Goal: Information Seeking & Learning: Learn about a topic

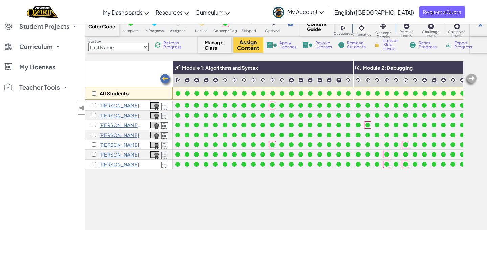
scroll to position [0, 821]
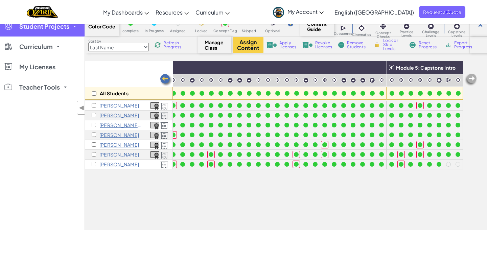
click at [60, 25] on span "Student Projects" at bounding box center [44, 26] width 50 height 6
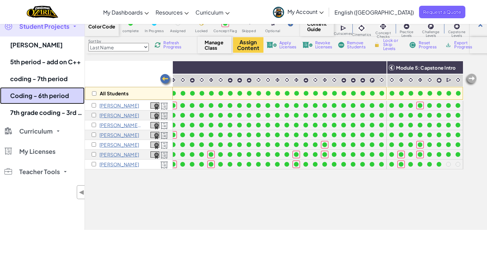
click at [49, 93] on link "Coding - 6th period" at bounding box center [42, 95] width 85 height 17
select select "5f0cb0b7a2492bba0b3520df"
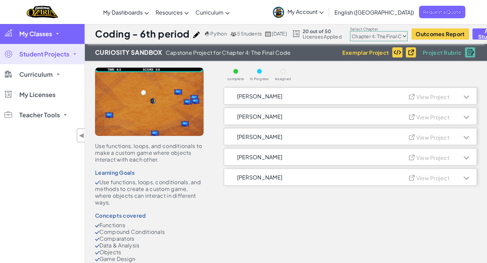
click at [40, 32] on span "My Classes" at bounding box center [35, 34] width 33 height 6
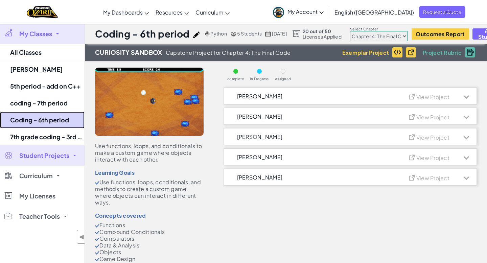
click at [55, 119] on link "Coding - 6th period" at bounding box center [42, 120] width 85 height 17
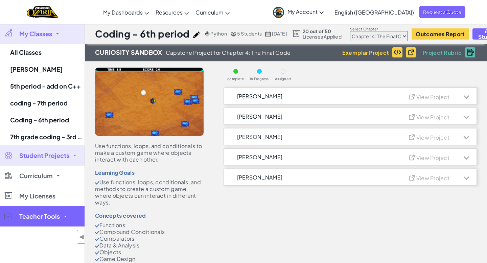
select select "5f0cb0b7a2492bba0b3520df"
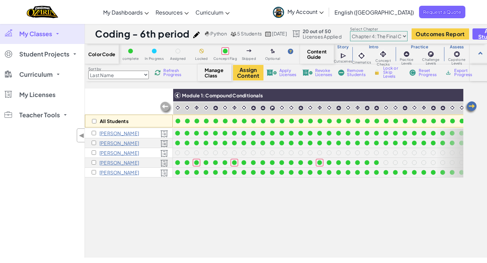
click at [470, 108] on img at bounding box center [471, 108] width 14 height 14
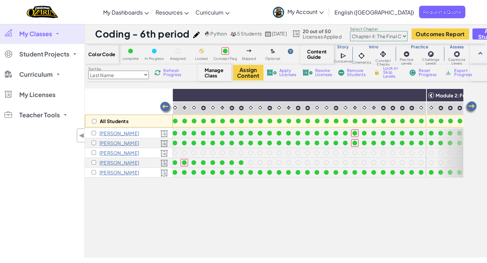
click at [470, 108] on img at bounding box center [471, 108] width 14 height 14
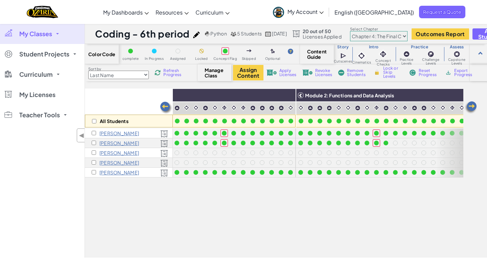
scroll to position [0, 271]
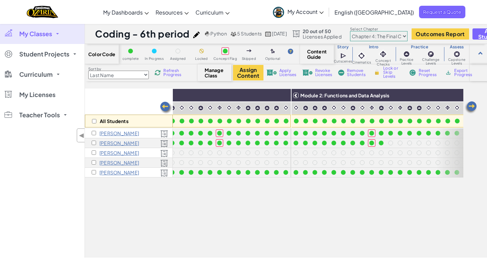
click at [470, 108] on img at bounding box center [471, 108] width 14 height 14
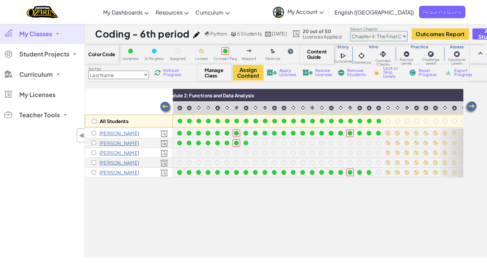
click at [470, 108] on img at bounding box center [471, 108] width 14 height 14
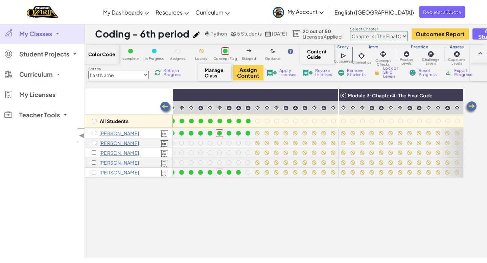
scroll to position [0, 541]
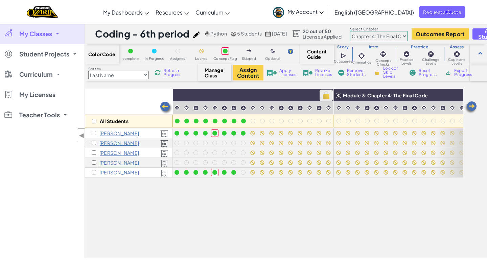
click at [325, 97] on img at bounding box center [326, 95] width 12 height 10
checkbox input "true"
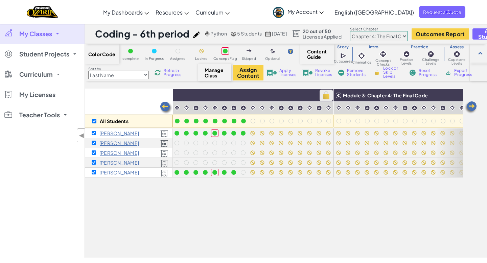
checkbox input "true"
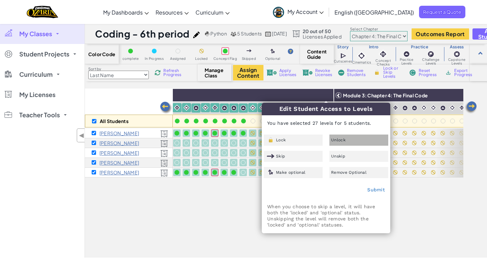
click at [353, 141] on div "Unlock" at bounding box center [358, 140] width 59 height 11
click at [376, 190] on link "Submit" at bounding box center [376, 189] width 18 height 5
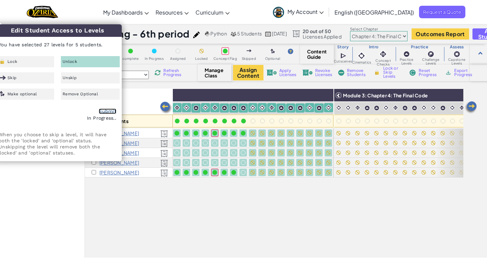
checkbox input "false"
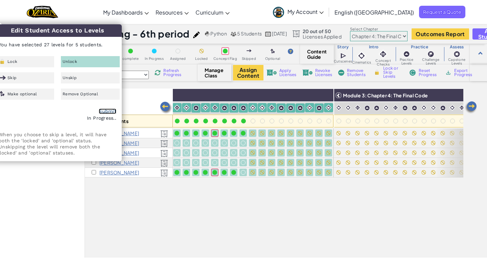
checkbox input "false"
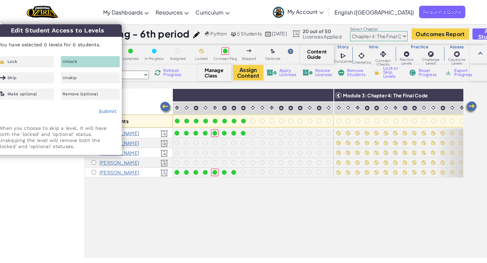
click at [244, 254] on div "All Students Module 1: Compound Conditionals Module 2: Functions and Data Analy…" at bounding box center [286, 173] width 402 height 169
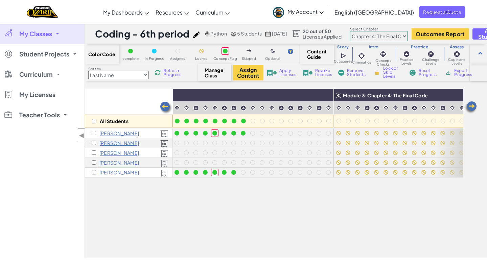
click at [166, 108] on img at bounding box center [166, 108] width 14 height 14
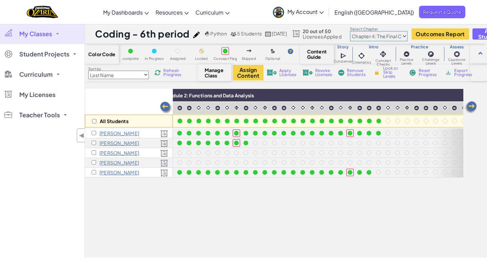
click at [166, 108] on img at bounding box center [166, 108] width 14 height 14
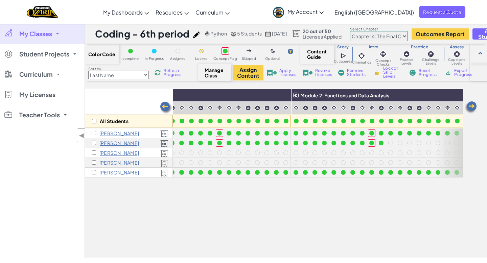
click at [166, 108] on img at bounding box center [166, 108] width 14 height 14
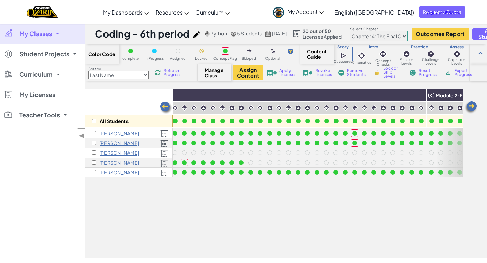
click at [166, 108] on img at bounding box center [166, 108] width 14 height 14
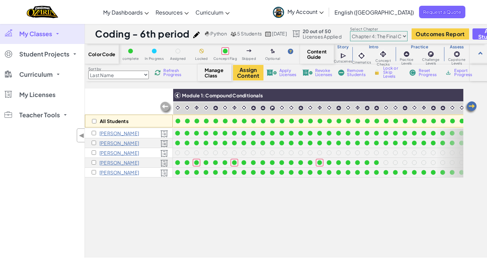
click at [166, 108] on img at bounding box center [166, 108] width 14 height 14
click at [470, 107] on img at bounding box center [471, 108] width 14 height 14
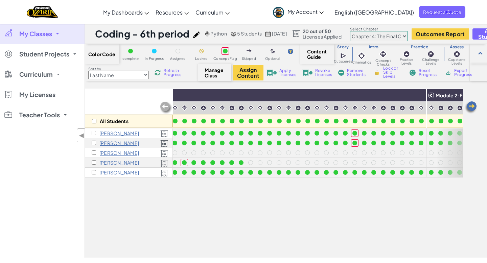
click at [470, 107] on img at bounding box center [471, 108] width 14 height 14
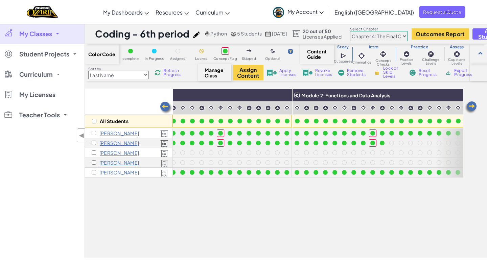
click at [470, 107] on img at bounding box center [471, 108] width 14 height 14
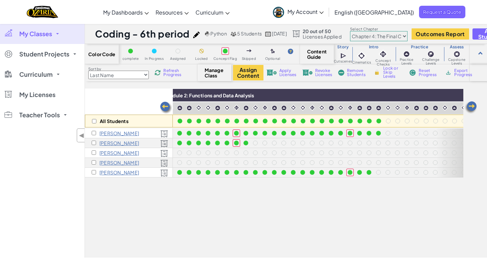
click at [470, 107] on img at bounding box center [471, 108] width 14 height 14
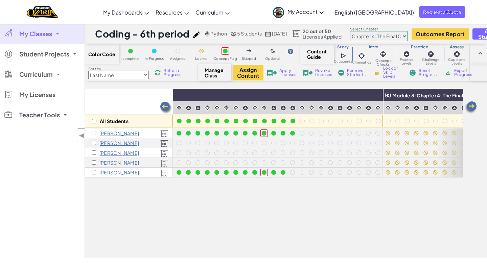
scroll to position [0, 541]
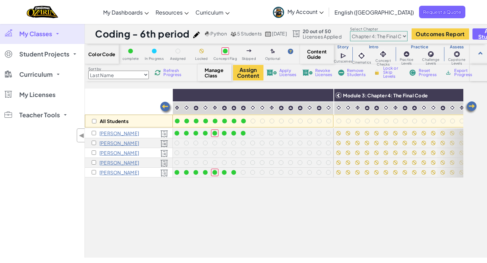
click at [174, 72] on span "Refresh Progress" at bounding box center [173, 73] width 21 height 8
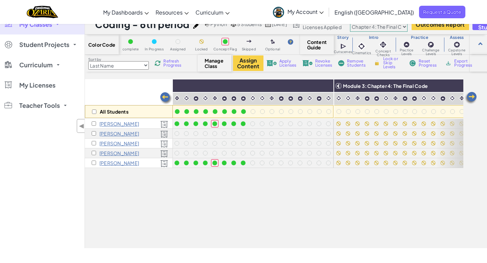
scroll to position [7, 0]
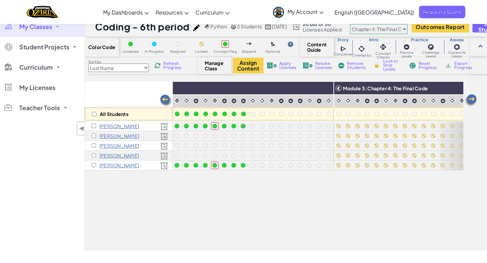
click at [163, 99] on img at bounding box center [166, 101] width 14 height 14
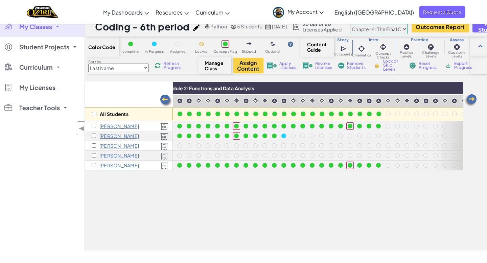
click at [163, 99] on img at bounding box center [166, 101] width 14 height 14
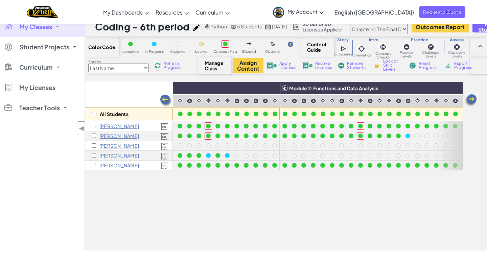
scroll to position [0, 271]
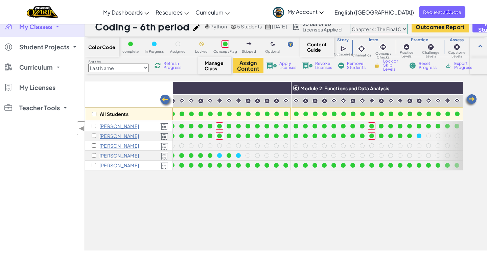
click at [407, 28] on select "Chapter 1: Sky Mountain Chapter 2: The Moon Dancers Chapter 3: The Phoenix Land…" at bounding box center [378, 29] width 57 height 10
click at [364, 24] on select "Chapter 1: Sky Mountain Chapter 2: The Moon Dancers Chapter 3: The Phoenix Land…" at bounding box center [378, 29] width 57 height 10
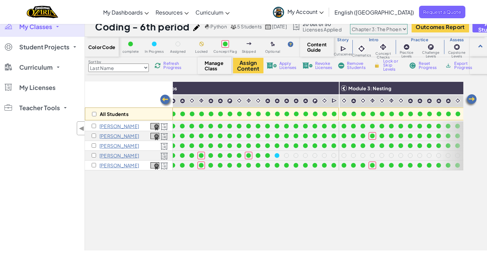
click at [470, 99] on img at bounding box center [471, 101] width 14 height 14
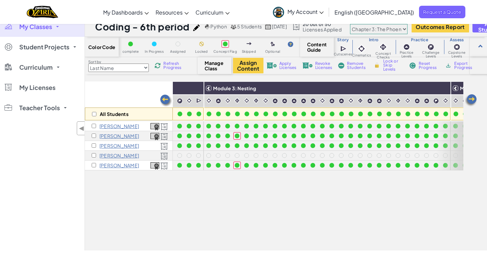
click at [470, 99] on img at bounding box center [471, 101] width 14 height 14
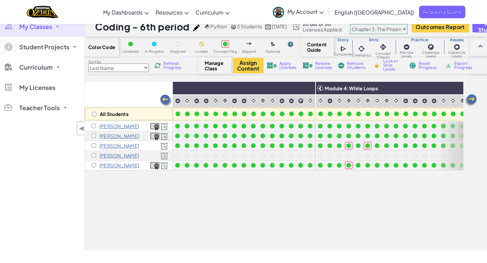
click at [470, 99] on img at bounding box center [471, 101] width 14 height 14
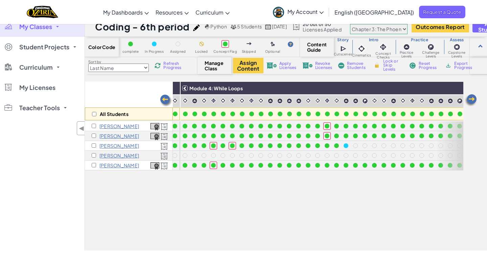
click at [470, 99] on img at bounding box center [471, 101] width 14 height 14
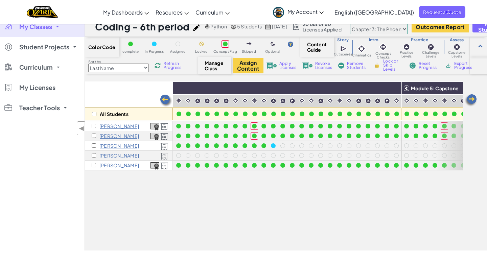
scroll to position [0, 764]
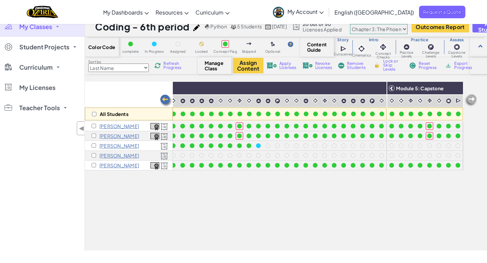
click at [166, 67] on span "Refresh Progress" at bounding box center [173, 66] width 21 height 8
click at [165, 98] on img at bounding box center [166, 101] width 14 height 14
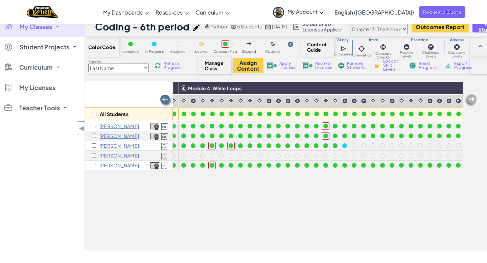
scroll to position [0, 629]
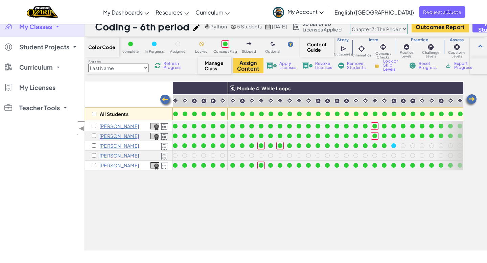
click at [473, 99] on img at bounding box center [471, 101] width 14 height 14
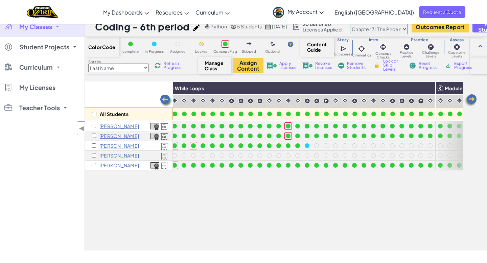
scroll to position [0, 764]
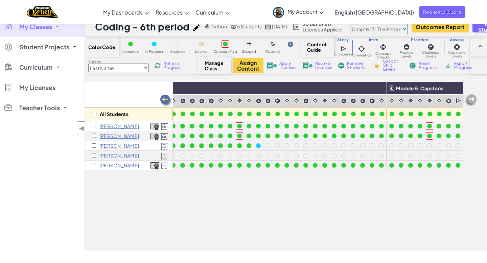
click at [407, 28] on select "Chapter 1: Sky Mountain Chapter 2: The Moon Dancers Chapter 3: The Phoenix Land…" at bounding box center [378, 29] width 57 height 10
select select "5f0cb0b7a2492bba0b3520df"
click at [364, 24] on select "Chapter 1: Sky Mountain Chapter 2: The Moon Dancers Chapter 3: The Phoenix Land…" at bounding box center [378, 29] width 57 height 10
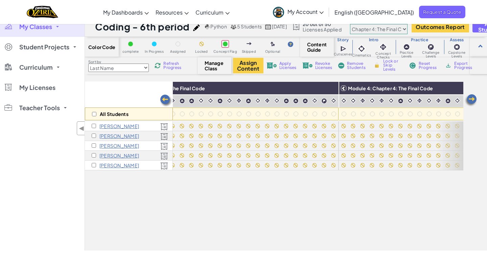
click at [164, 101] on img at bounding box center [166, 101] width 14 height 14
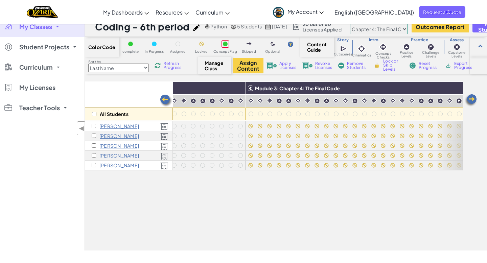
click at [164, 101] on img at bounding box center [166, 101] width 14 height 14
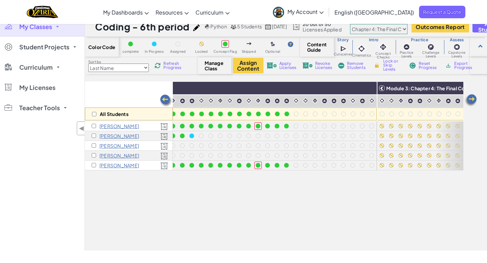
scroll to position [0, 493]
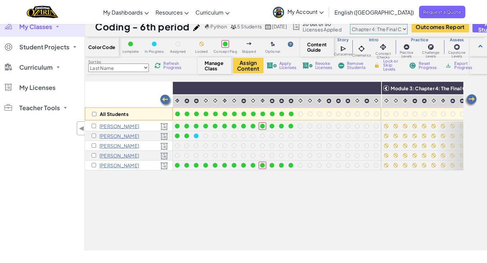
click at [170, 63] on span "Refresh Progress" at bounding box center [173, 66] width 21 height 8
click at [472, 98] on img at bounding box center [471, 101] width 14 height 14
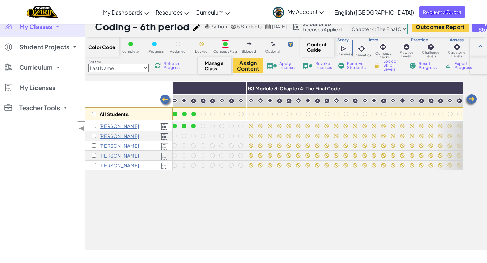
click at [472, 98] on img at bounding box center [471, 101] width 14 height 14
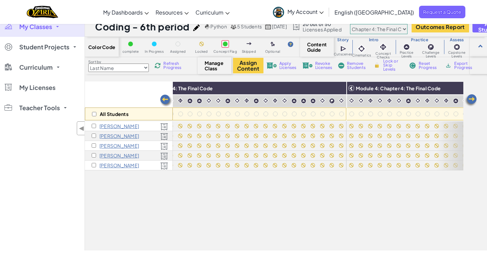
scroll to position [0, 764]
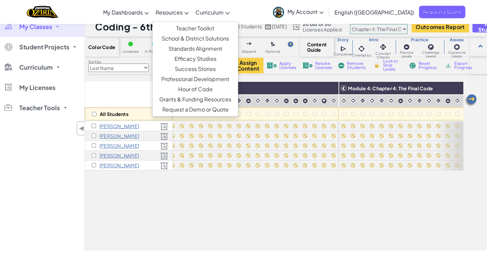
click at [183, 12] on span "Resources" at bounding box center [169, 12] width 27 height 7
click at [221, 28] on link "Teacher Toolkit" at bounding box center [196, 28] width 86 height 10
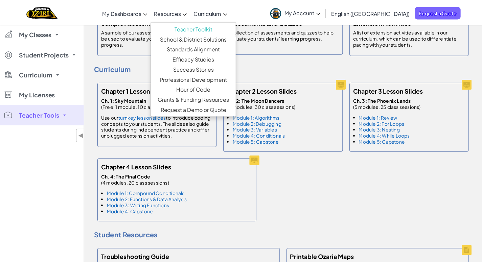
scroll to position [373, 0]
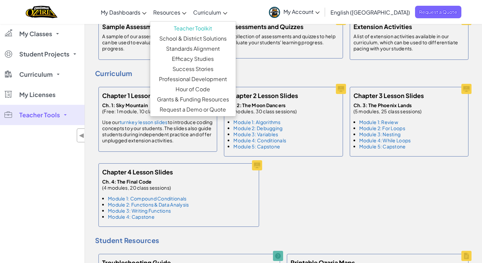
click at [352, 193] on div "Chapter 1 Lesson Slides Ch. 1: Sky Mountain (Free: 1 module, 10 class sessions …" at bounding box center [283, 157] width 377 height 147
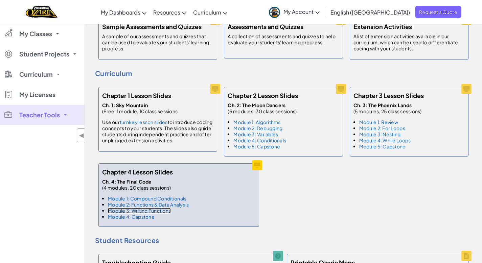
click at [163, 208] on link "Module 3: Writing Functions" at bounding box center [139, 211] width 63 height 6
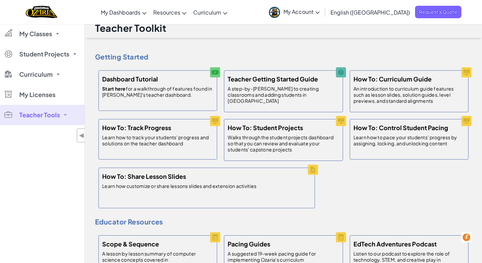
scroll to position [0, 0]
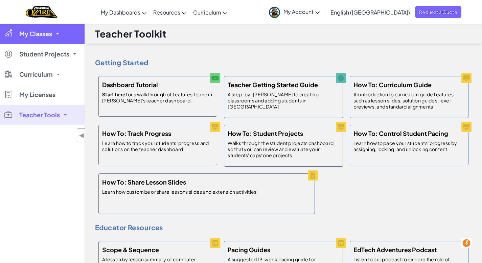
click at [41, 36] on span "My Classes" at bounding box center [35, 34] width 33 height 6
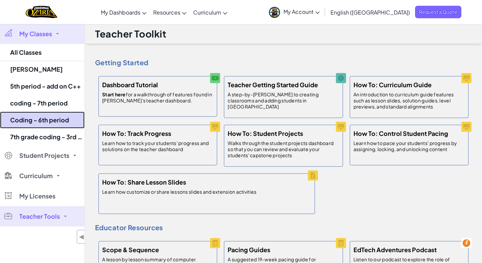
click at [50, 119] on link "Coding - 6th period" at bounding box center [42, 120] width 85 height 17
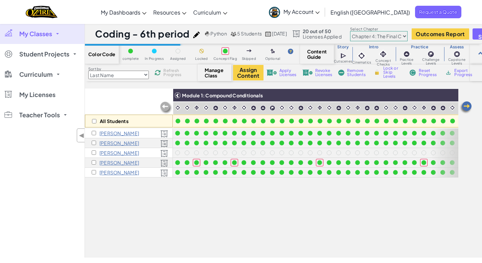
click at [407, 36] on select "Chapter 1: Sky Mountain Chapter 2: The Moon Dancers Chapter 3: The Phoenix Land…" at bounding box center [378, 36] width 57 height 10
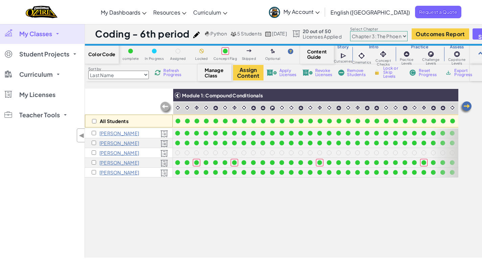
click at [364, 31] on select "Chapter 1: Sky Mountain Chapter 2: The Moon Dancers Chapter 3: The Phoenix Land…" at bounding box center [378, 36] width 57 height 10
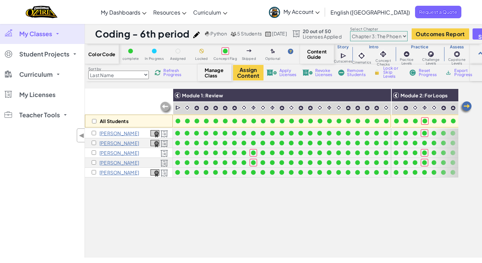
click at [465, 108] on img at bounding box center [466, 108] width 14 height 14
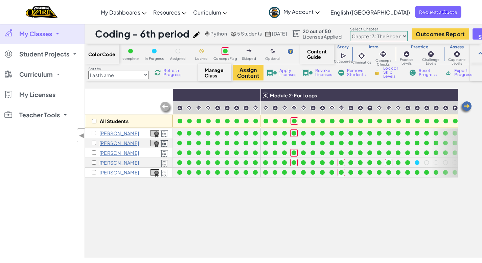
click at [465, 108] on img at bounding box center [466, 108] width 14 height 14
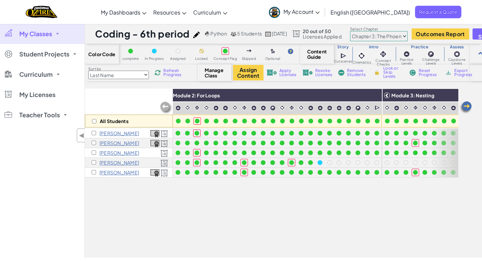
click at [465, 108] on img at bounding box center [466, 108] width 14 height 14
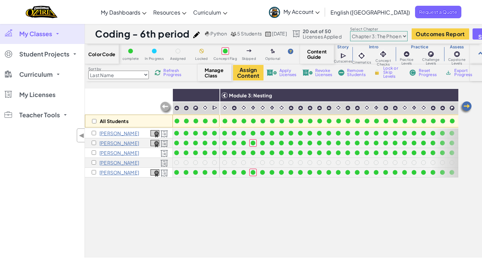
scroll to position [0, 406]
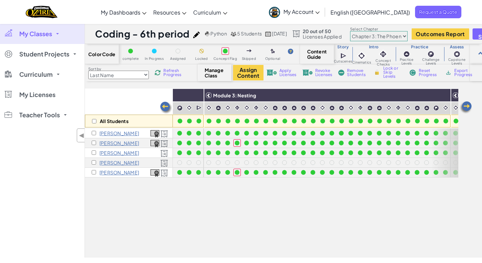
click at [163, 106] on img at bounding box center [166, 108] width 14 height 14
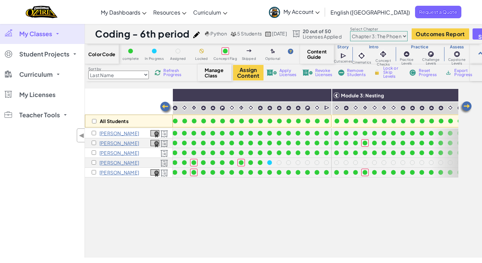
scroll to position [0, 271]
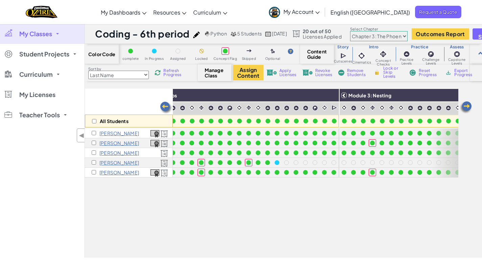
click at [177, 76] on span "Refresh Progress" at bounding box center [173, 73] width 21 height 8
click at [178, 75] on span "Refresh Progress" at bounding box center [173, 73] width 21 height 8
click at [468, 108] on img at bounding box center [466, 108] width 14 height 14
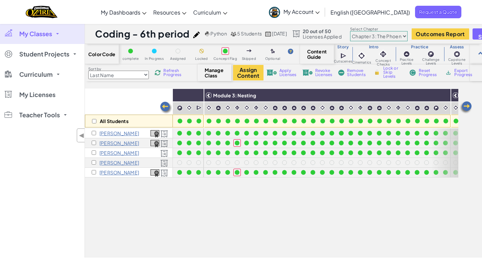
click at [468, 108] on img at bounding box center [466, 108] width 14 height 14
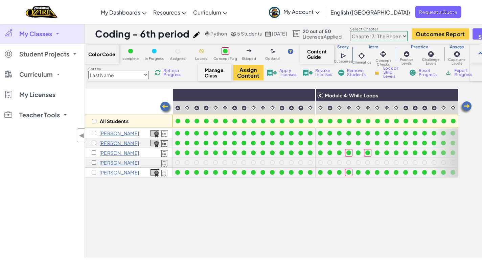
click at [468, 108] on img at bounding box center [466, 108] width 14 height 14
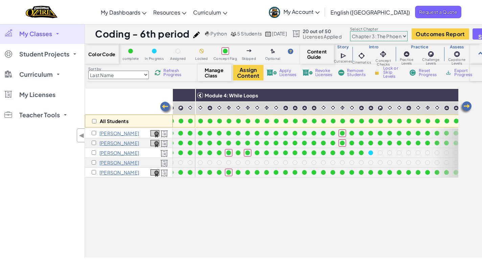
scroll to position [0, 676]
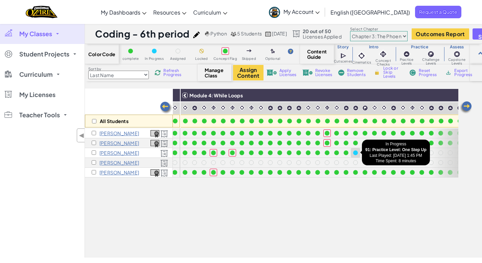
click at [355, 152] on div at bounding box center [355, 152] width 5 height 5
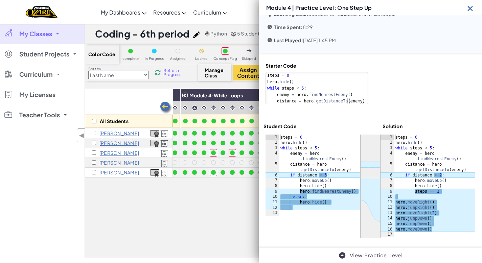
scroll to position [26, 0]
click at [471, 10] on img at bounding box center [470, 8] width 8 height 8
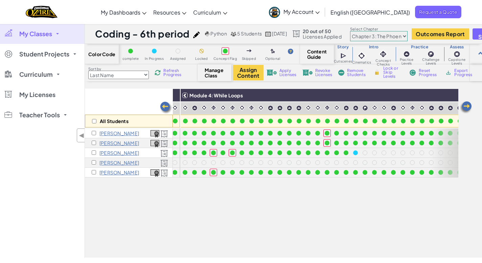
click at [166, 74] on span "Refresh Progress" at bounding box center [173, 73] width 21 height 8
click at [170, 74] on span "Refresh Progress" at bounding box center [173, 73] width 21 height 8
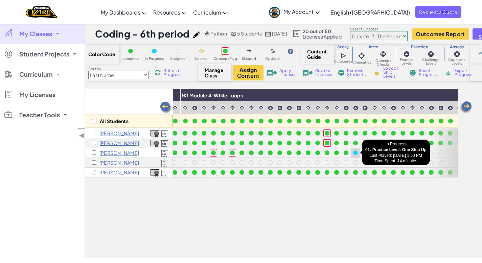
click at [357, 151] on div at bounding box center [355, 152] width 5 height 5
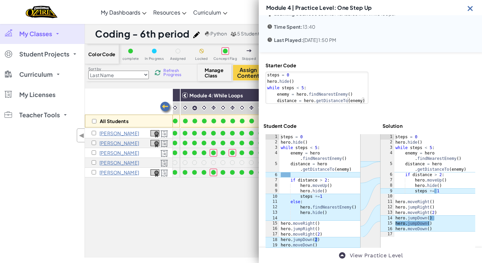
scroll to position [25, 0]
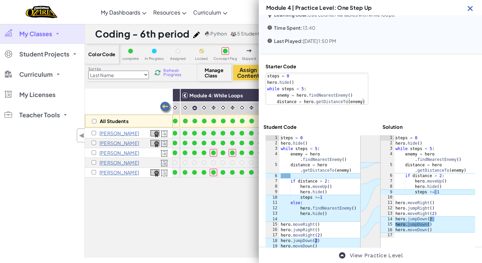
click at [469, 7] on img at bounding box center [470, 8] width 8 height 8
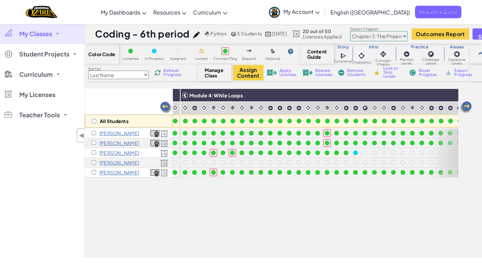
click at [178, 75] on span "Refresh Progress" at bounding box center [173, 73] width 21 height 8
click at [52, 34] on link "My Classes" at bounding box center [42, 34] width 85 height 20
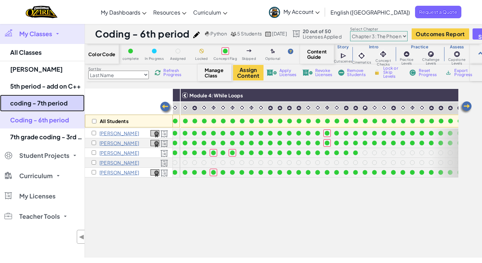
click at [54, 107] on link "coding - 7th period" at bounding box center [42, 103] width 85 height 17
select select "5f0cb0b7a2492bba0b3520df"
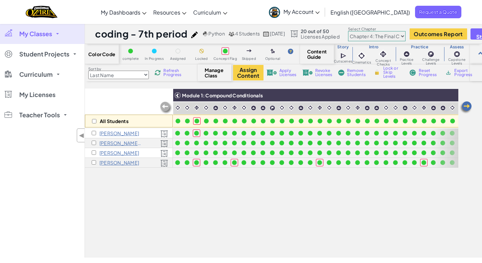
click at [464, 104] on img at bounding box center [466, 108] width 14 height 14
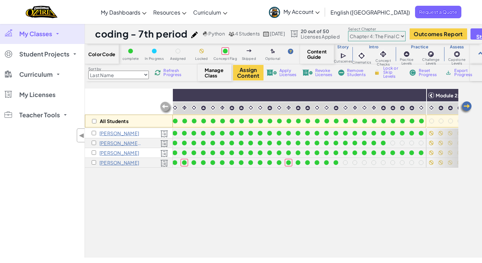
click at [464, 104] on img at bounding box center [466, 108] width 14 height 14
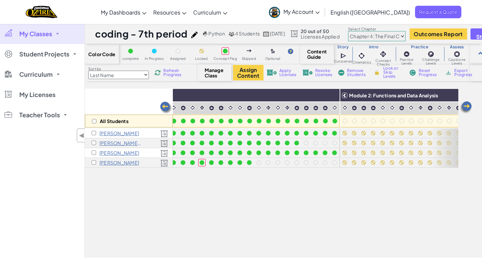
scroll to position [0, 271]
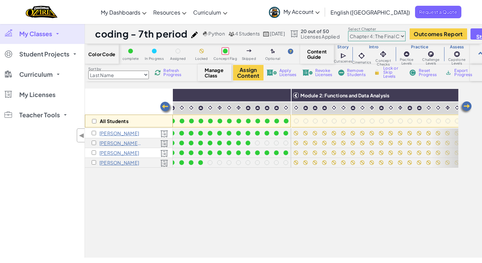
click at [464, 104] on img at bounding box center [466, 108] width 14 height 14
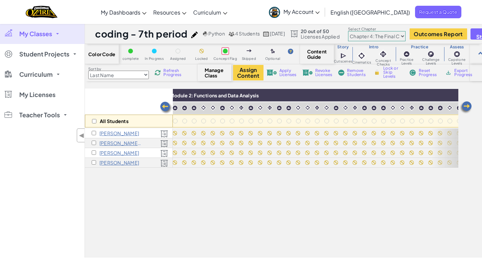
scroll to position [0, 406]
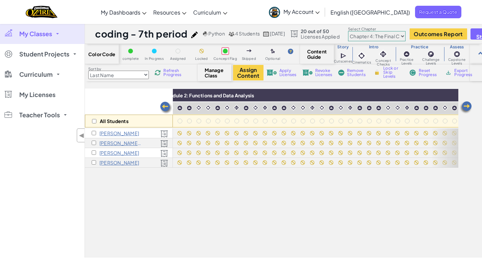
click at [472, 106] on div "All Students Module 1: Compound Conditionals Module 2: Functions and Data Analy…" at bounding box center [283, 173] width 397 height 169
click at [469, 106] on img at bounding box center [466, 108] width 14 height 14
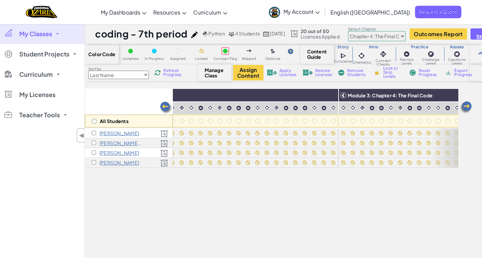
scroll to position [0, 541]
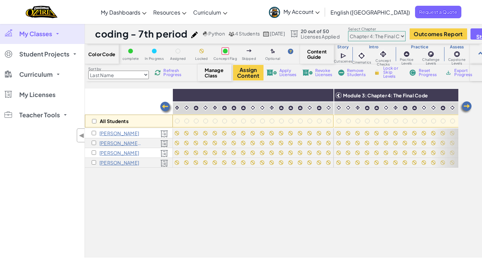
click at [167, 107] on img at bounding box center [166, 108] width 14 height 14
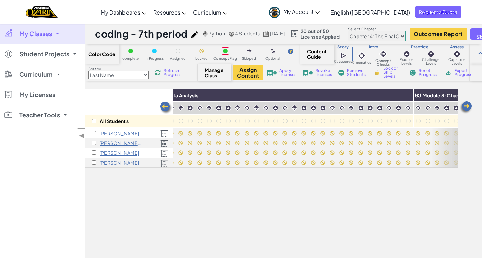
scroll to position [0, 406]
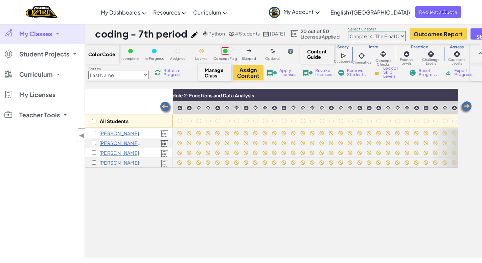
click at [164, 107] on img at bounding box center [166, 108] width 14 height 14
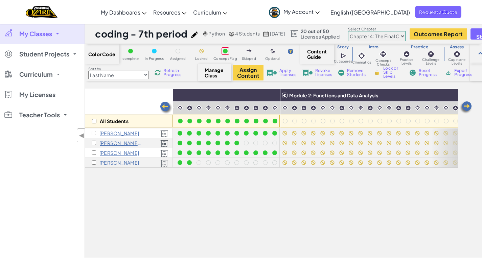
scroll to position [0, 271]
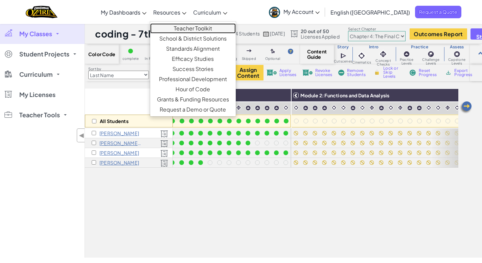
click at [206, 27] on link "Teacher Toolkit" at bounding box center [193, 28] width 86 height 10
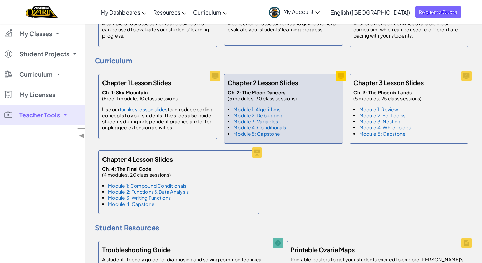
scroll to position [386, 0]
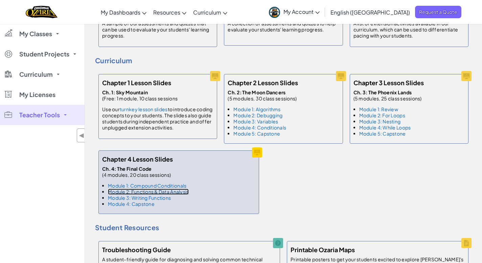
click at [170, 189] on link "Module 2: Functions & Data Analysis" at bounding box center [148, 192] width 81 height 6
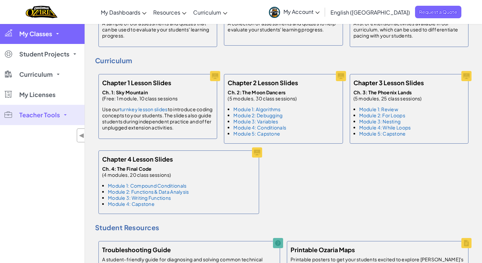
click at [40, 33] on span "My Classes" at bounding box center [35, 34] width 33 height 6
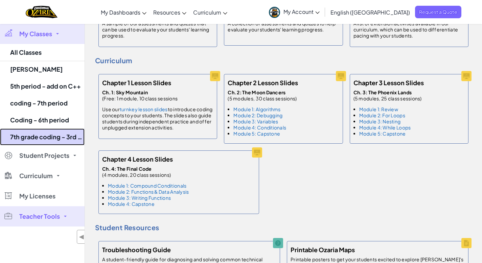
click at [50, 136] on link "7th grade coding - 3rd period" at bounding box center [42, 136] width 85 height 17
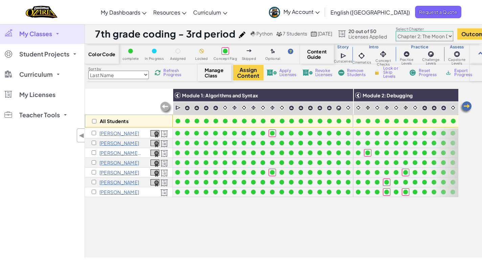
click at [51, 36] on span "My Classes" at bounding box center [35, 34] width 33 height 6
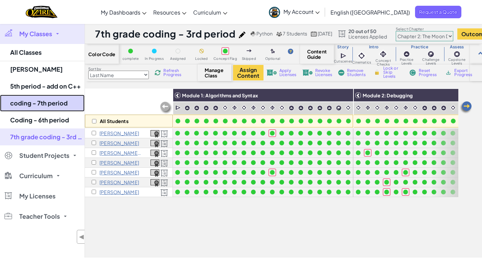
click at [49, 99] on link "coding - 7th period" at bounding box center [42, 103] width 85 height 17
select select "5f0cb0b7a2492bba0b3520df"
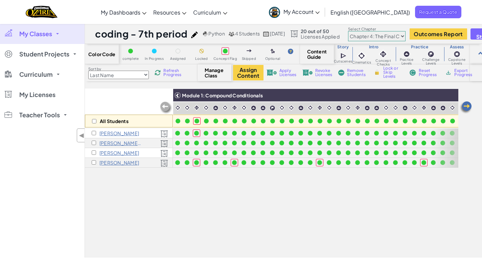
click at [467, 108] on img at bounding box center [466, 108] width 14 height 14
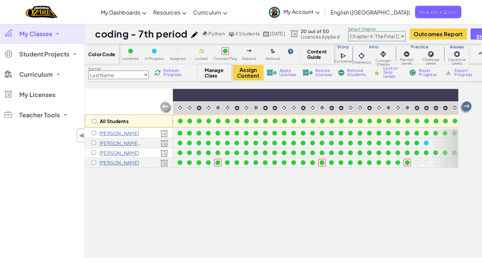
click at [467, 108] on img at bounding box center [466, 108] width 14 height 14
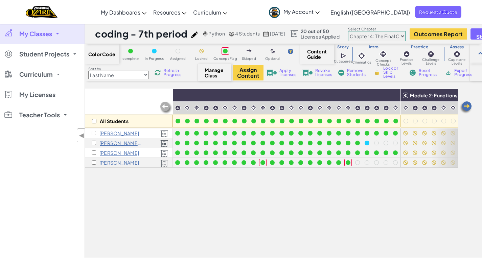
click at [467, 108] on img at bounding box center [466, 108] width 14 height 14
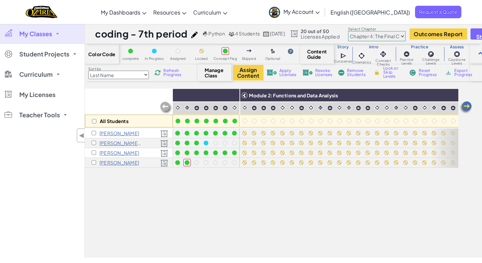
scroll to position [0, 406]
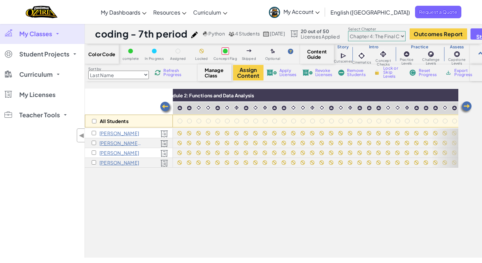
click at [165, 106] on img at bounding box center [166, 108] width 14 height 14
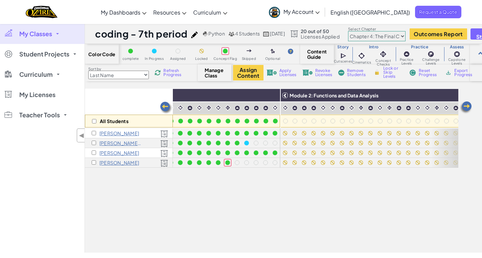
scroll to position [0, 271]
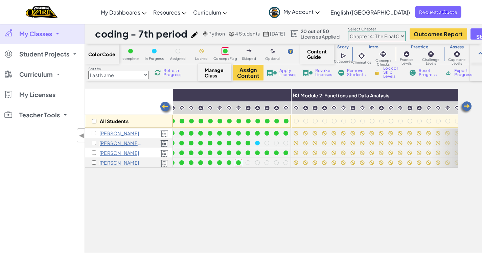
click at [172, 72] on span "Refresh Progress" at bounding box center [173, 73] width 21 height 8
click at [170, 73] on span "Refresh Progress" at bounding box center [173, 73] width 21 height 8
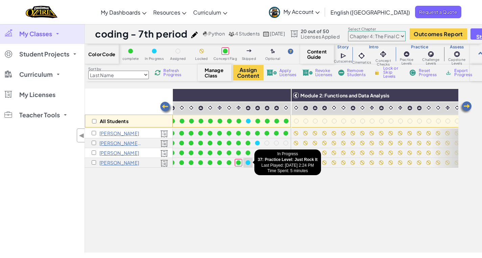
click at [249, 164] on div at bounding box center [247, 162] width 7 height 7
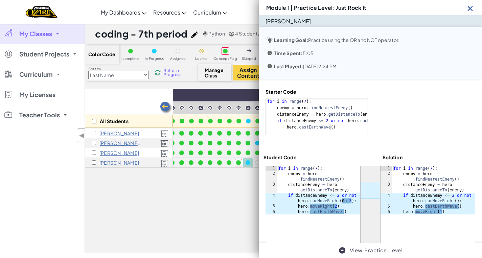
click at [470, 4] on img at bounding box center [470, 8] width 8 height 8
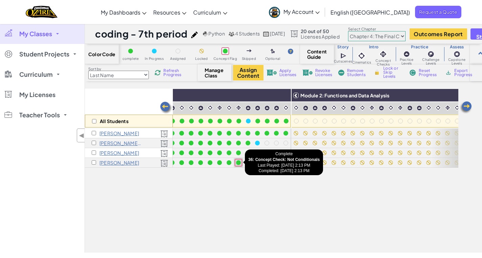
click at [239, 161] on div at bounding box center [238, 162] width 5 height 5
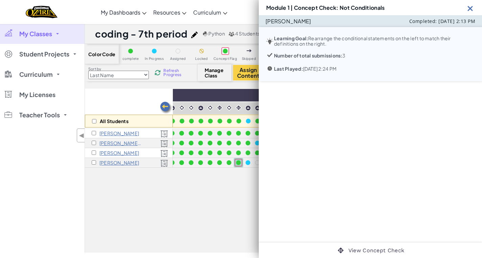
click at [470, 4] on img at bounding box center [470, 8] width 8 height 8
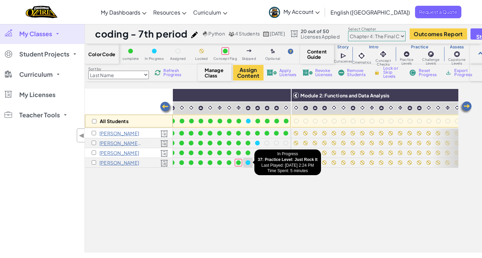
click at [248, 163] on div at bounding box center [248, 162] width 5 height 5
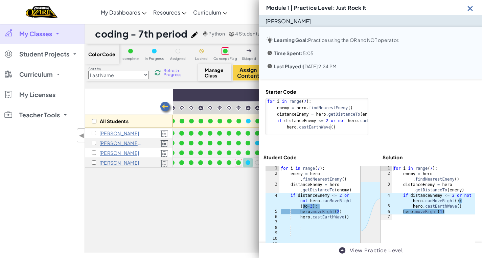
click at [469, 6] on img at bounding box center [470, 8] width 8 height 8
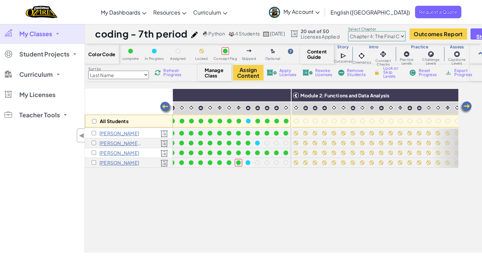
click at [172, 74] on span "Refresh Progress" at bounding box center [173, 73] width 21 height 8
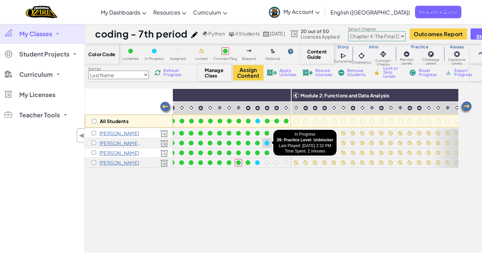
click at [266, 142] on div at bounding box center [266, 143] width 5 height 5
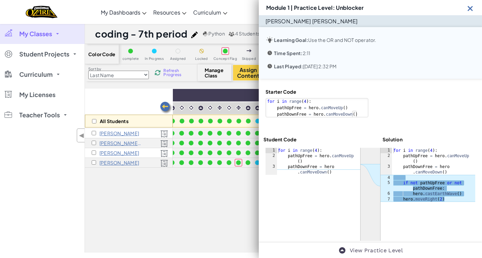
click at [471, 4] on img at bounding box center [470, 8] width 8 height 8
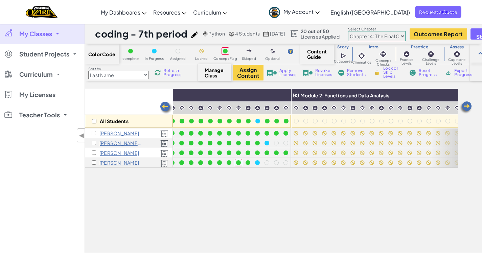
click at [176, 73] on span "Refresh Progress" at bounding box center [173, 73] width 21 height 8
click at [175, 73] on span "Refresh Progress" at bounding box center [173, 73] width 21 height 8
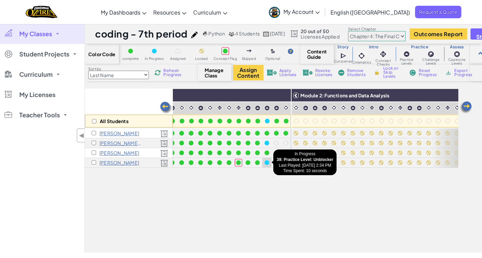
click at [266, 161] on div at bounding box center [266, 162] width 5 height 5
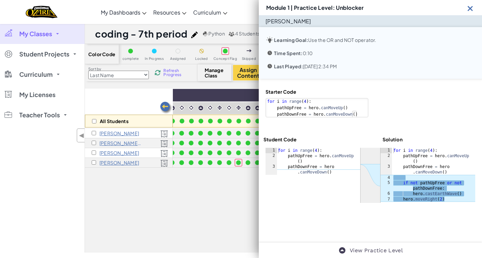
click at [470, 4] on img at bounding box center [470, 8] width 8 height 8
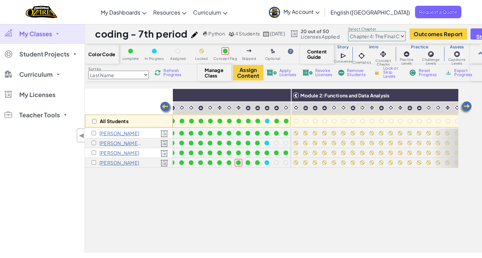
click at [175, 75] on span "Refresh Progress" at bounding box center [173, 73] width 21 height 8
click at [174, 75] on span "Refresh Progress" at bounding box center [173, 73] width 21 height 8
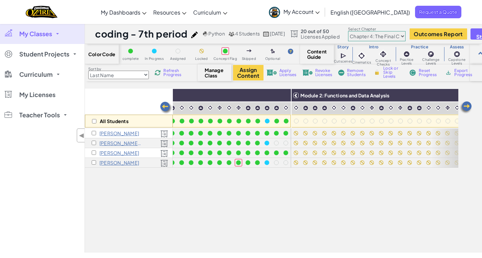
click at [174, 75] on span "Refresh Progress" at bounding box center [173, 73] width 21 height 8
click at [169, 71] on span "Refresh Progress" at bounding box center [173, 73] width 21 height 8
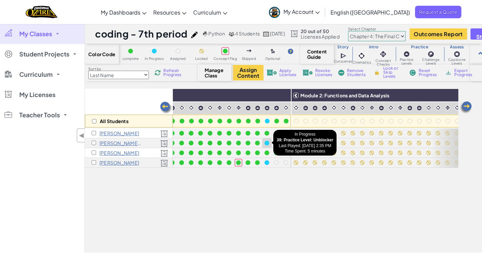
click at [266, 141] on div at bounding box center [266, 143] width 5 height 5
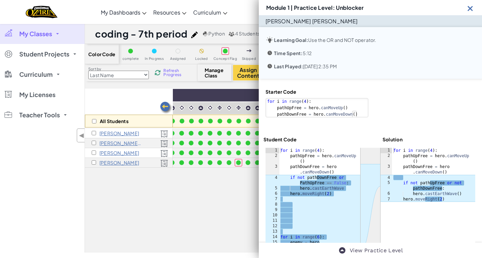
click at [470, 4] on img at bounding box center [470, 8] width 8 height 8
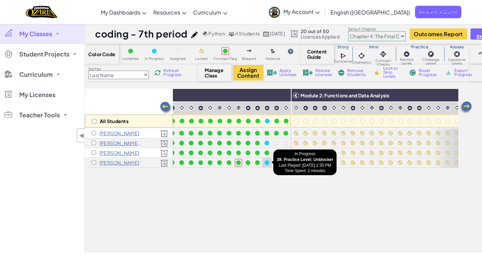
click at [267, 163] on div at bounding box center [266, 162] width 5 height 5
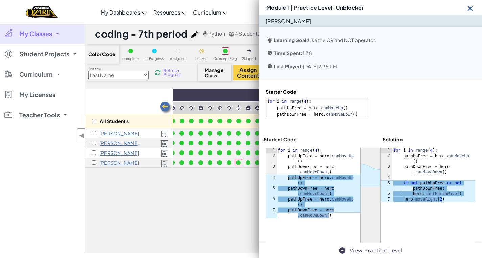
click at [469, 4] on img at bounding box center [470, 8] width 8 height 8
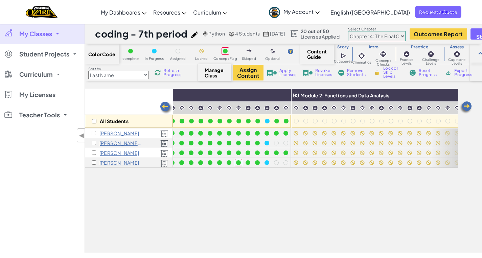
click at [174, 72] on span "Refresh Progress" at bounding box center [173, 73] width 21 height 8
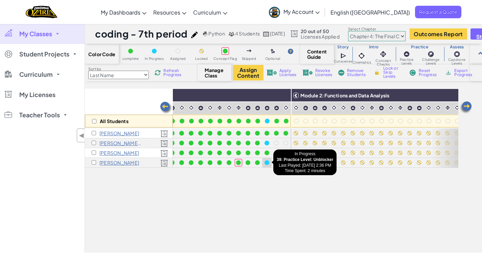
click at [267, 164] on div at bounding box center [266, 162] width 5 height 5
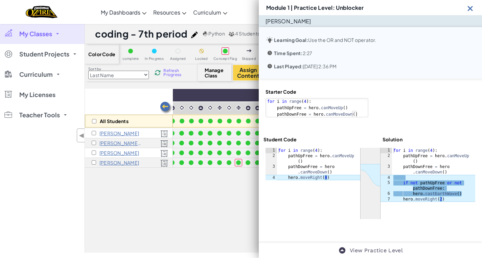
click at [471, 5] on img at bounding box center [470, 8] width 8 height 8
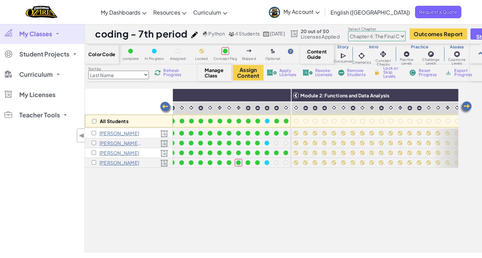
click at [174, 75] on span "Refresh Progress" at bounding box center [173, 73] width 21 height 8
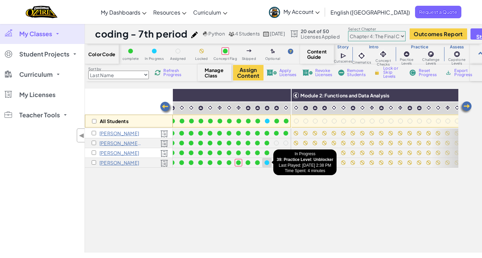
click at [266, 164] on div at bounding box center [266, 162] width 5 height 5
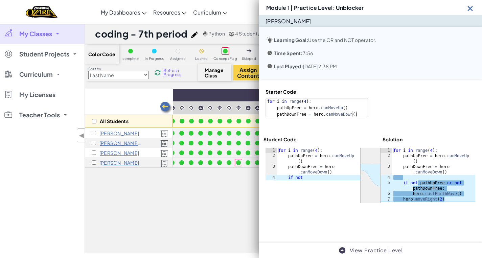
click at [299, 203] on div "Starter Code 1 2 3 for i in range ( 4 ) : pathUpFree = hero . canMoveUp ( ) pat…" at bounding box center [370, 146] width 223 height 134
click at [469, 4] on img at bounding box center [470, 8] width 8 height 8
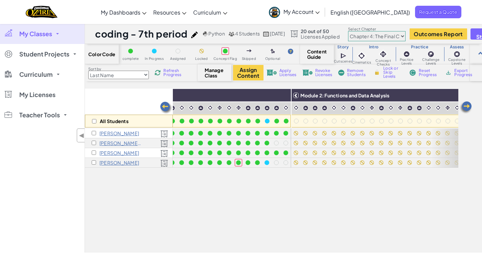
click at [165, 72] on span "Refresh Progress" at bounding box center [173, 73] width 21 height 8
click at [170, 72] on span "Refresh Progress" at bounding box center [173, 73] width 21 height 8
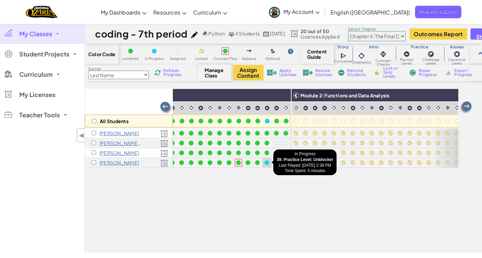
click at [266, 163] on div at bounding box center [266, 162] width 5 height 5
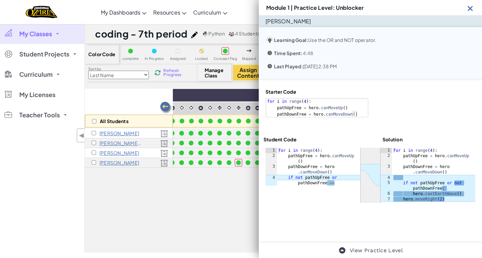
click at [469, 4] on img at bounding box center [470, 8] width 8 height 8
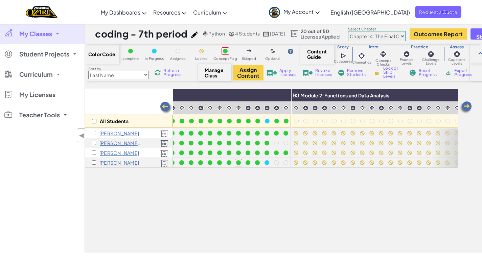
click at [174, 75] on span "Refresh Progress" at bounding box center [173, 73] width 21 height 8
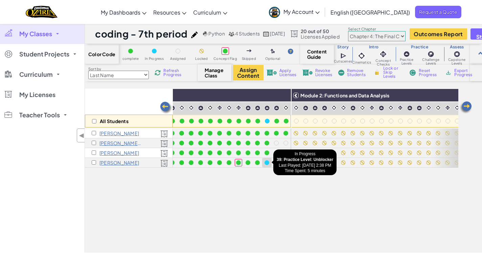
click at [268, 163] on div at bounding box center [266, 162] width 5 height 5
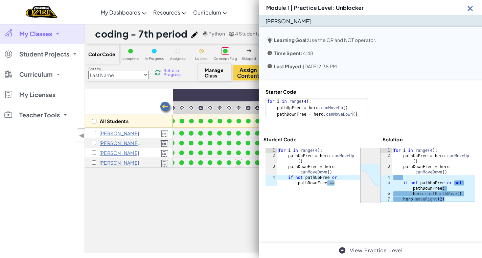
click at [468, 4] on img at bounding box center [470, 8] width 8 height 8
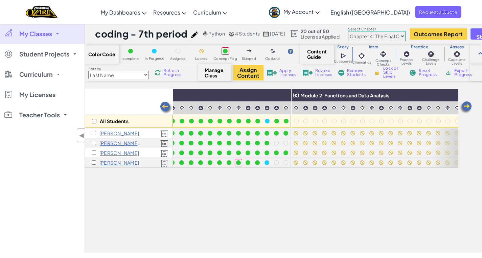
click at [176, 74] on span "Refresh Progress" at bounding box center [173, 73] width 21 height 8
click at [164, 71] on div "Refresh Progress" at bounding box center [169, 72] width 32 height 5
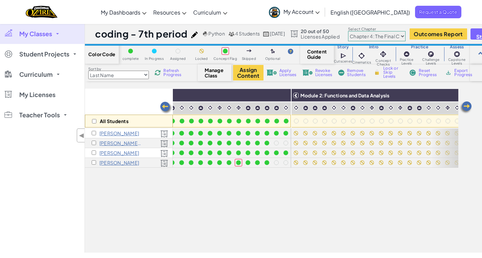
click at [164, 71] on div "Refresh Progress" at bounding box center [169, 72] width 32 height 5
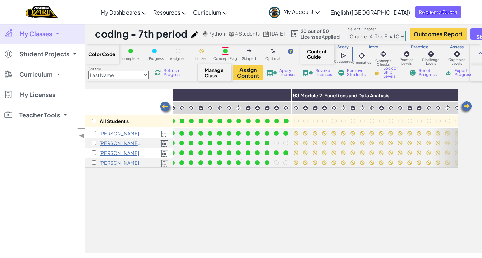
click at [169, 74] on span "Refresh Progress" at bounding box center [173, 73] width 21 height 8
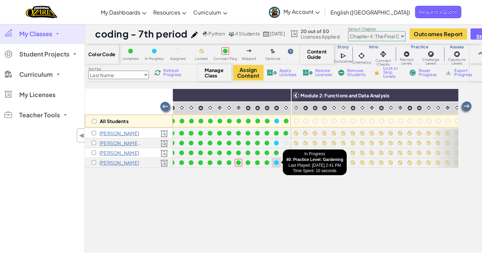
click at [277, 162] on div at bounding box center [276, 162] width 5 height 5
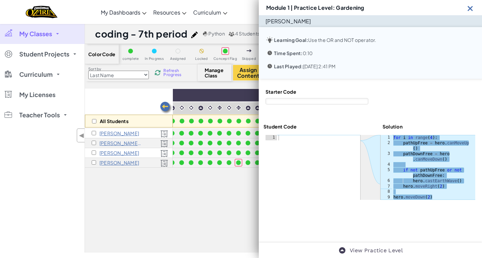
click at [471, 4] on img at bounding box center [470, 8] width 8 height 8
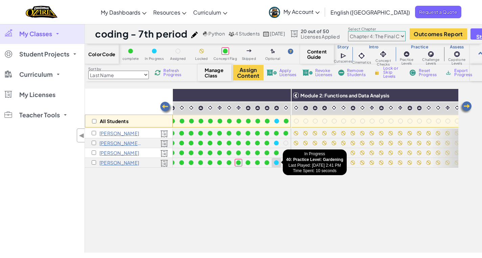
click at [277, 163] on div at bounding box center [276, 162] width 5 height 5
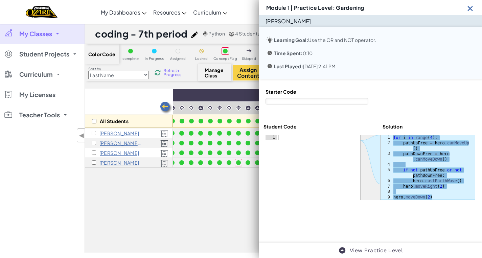
click at [469, 4] on img at bounding box center [470, 8] width 8 height 8
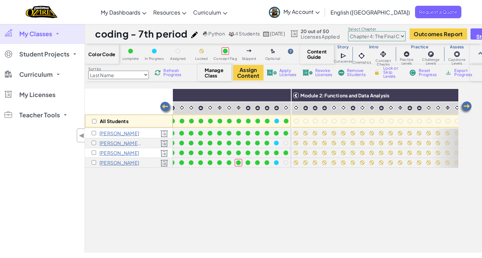
click at [171, 70] on span "Refresh Progress" at bounding box center [173, 73] width 21 height 8
click at [170, 71] on span "Refresh Progress" at bounding box center [173, 73] width 21 height 8
click at [178, 74] on span "Refresh Progress" at bounding box center [173, 73] width 21 height 8
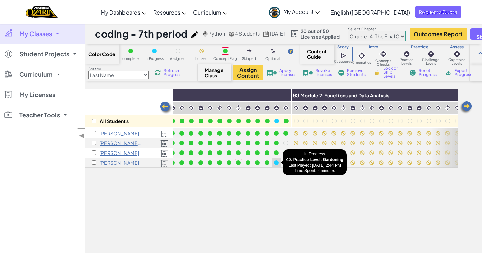
click at [277, 163] on div at bounding box center [276, 162] width 5 height 5
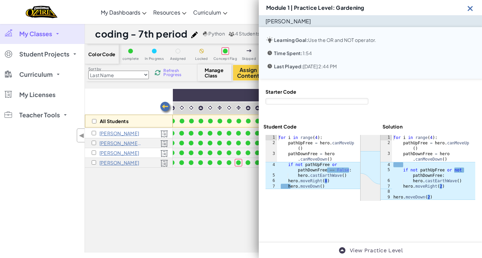
type textarea "hero.moveDown()"
click at [287, 180] on div "for i in range ( 4 ) : pathUpFree = hero . canMoveUp ( ) pathDownFree = hero . …" at bounding box center [318, 167] width 83 height 65
click at [468, 4] on img at bounding box center [470, 8] width 8 height 8
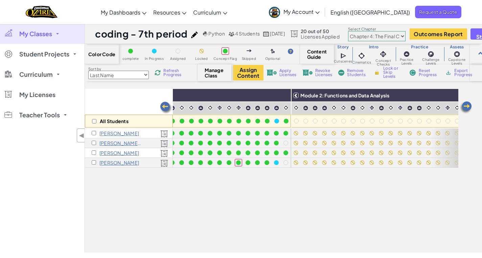
click at [169, 72] on span "Refresh Progress" at bounding box center [173, 73] width 21 height 8
click at [167, 72] on span "Refresh Progress" at bounding box center [173, 73] width 21 height 8
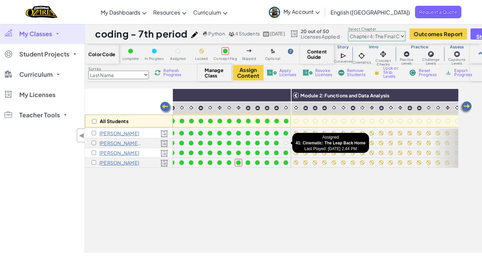
click at [286, 143] on div at bounding box center [285, 143] width 5 height 5
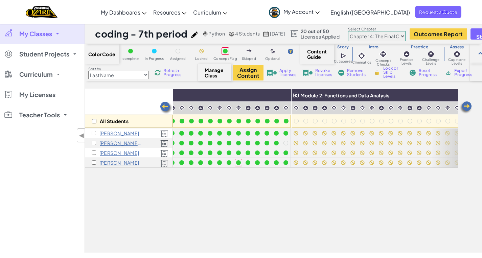
click at [34, 35] on span "My Classes" at bounding box center [35, 34] width 33 height 6
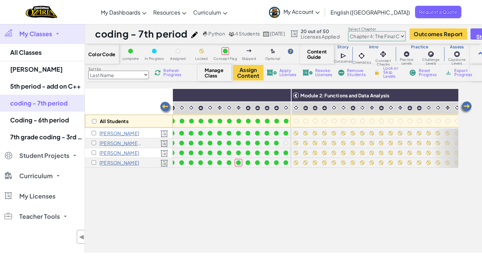
click at [168, 73] on span "Refresh Progress" at bounding box center [173, 73] width 21 height 8
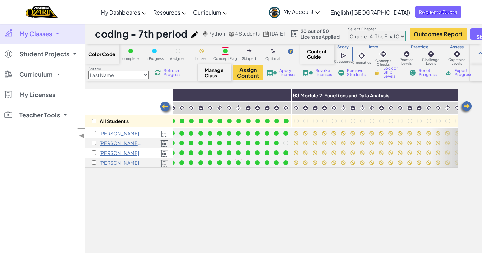
click at [168, 73] on span "Refresh Progress" at bounding box center [173, 73] width 21 height 8
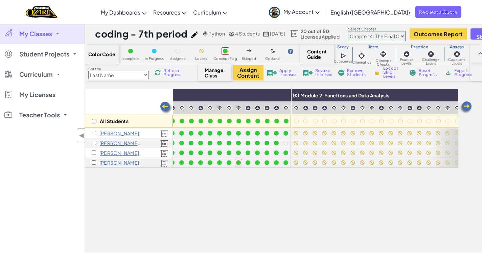
click at [168, 73] on span "Refresh Progress" at bounding box center [173, 73] width 21 height 8
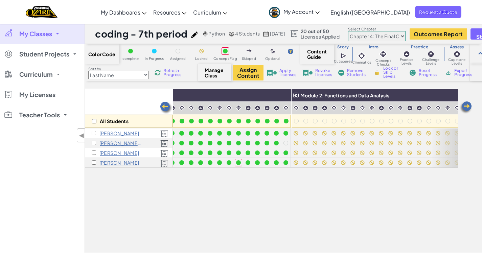
click at [168, 73] on span "Refresh Progress" at bounding box center [173, 73] width 21 height 8
click at [170, 73] on span "Refresh Progress" at bounding box center [173, 73] width 21 height 8
